Goal: Information Seeking & Learning: Learn about a topic

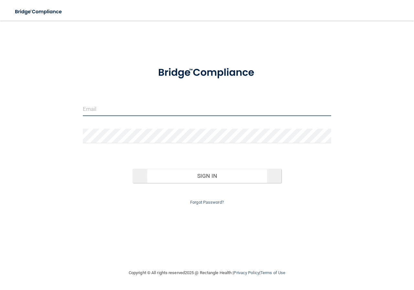
type input "[EMAIL_ADDRESS][DOMAIN_NAME]"
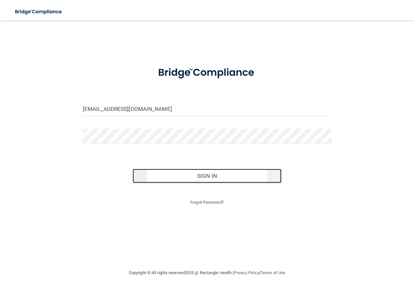
click at [202, 174] on button "Sign In" at bounding box center [207, 176] width 149 height 14
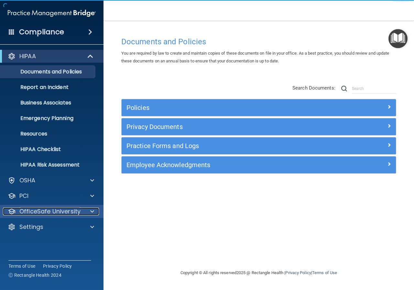
click at [53, 213] on p "OfficeSafe University" at bounding box center [49, 212] width 61 height 8
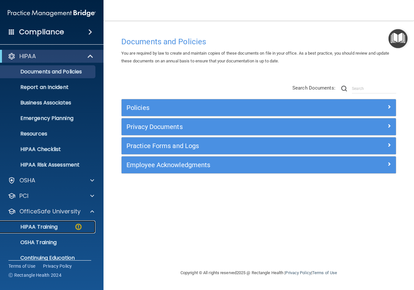
click at [41, 227] on p "HIPAA Training" at bounding box center [30, 227] width 53 height 6
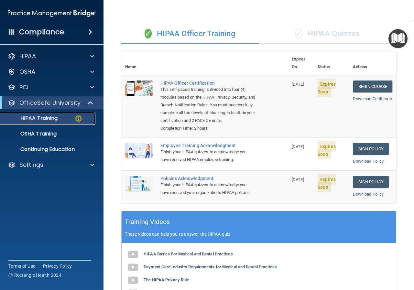
scroll to position [46, 0]
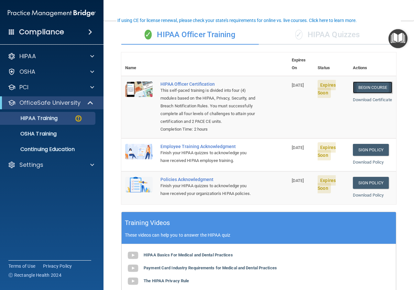
click at [372, 81] on link "Begin Course" at bounding box center [372, 87] width 39 height 12
